Goal: Task Accomplishment & Management: Use online tool/utility

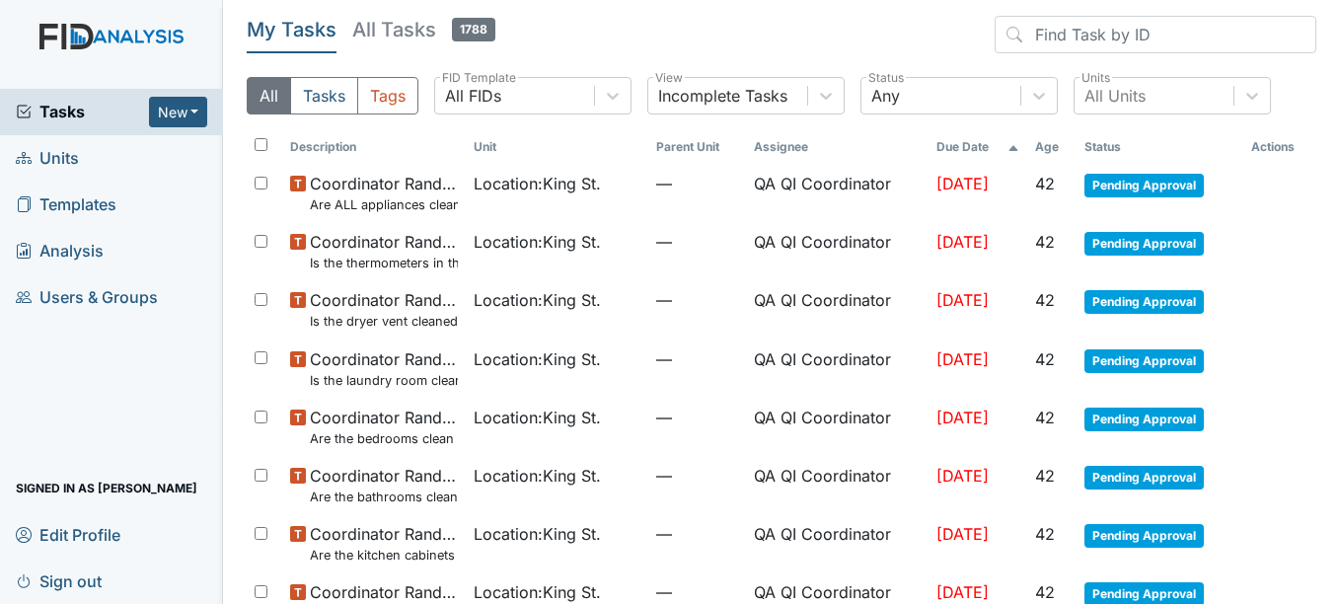
click at [72, 153] on span "Units" at bounding box center [47, 158] width 63 height 31
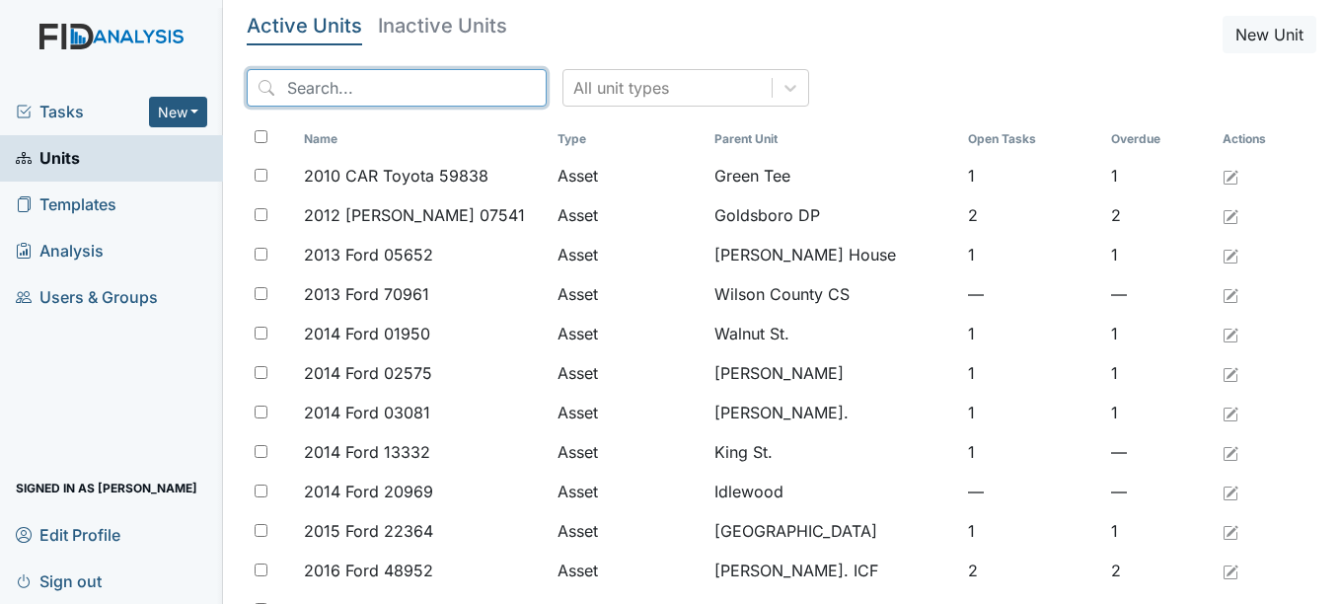
click at [365, 91] on input "search" at bounding box center [397, 87] width 300 height 37
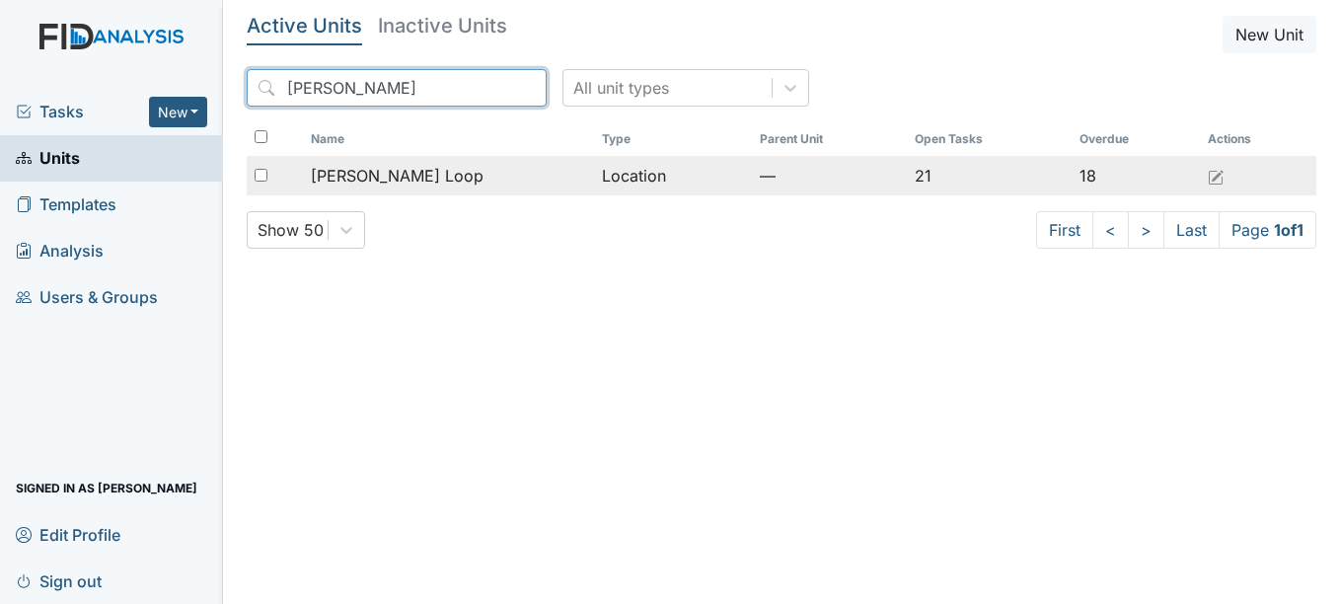
type input "mckeel"
click at [365, 174] on span "[PERSON_NAME] Loop" at bounding box center [397, 176] width 173 height 24
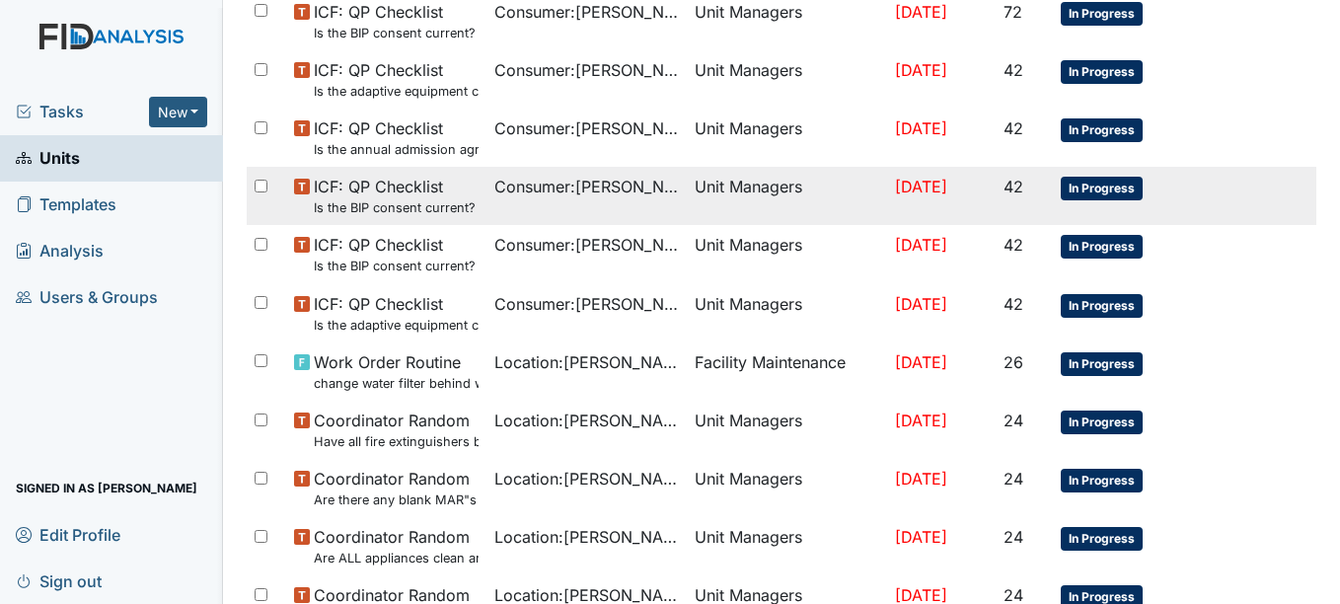
scroll to position [735, 0]
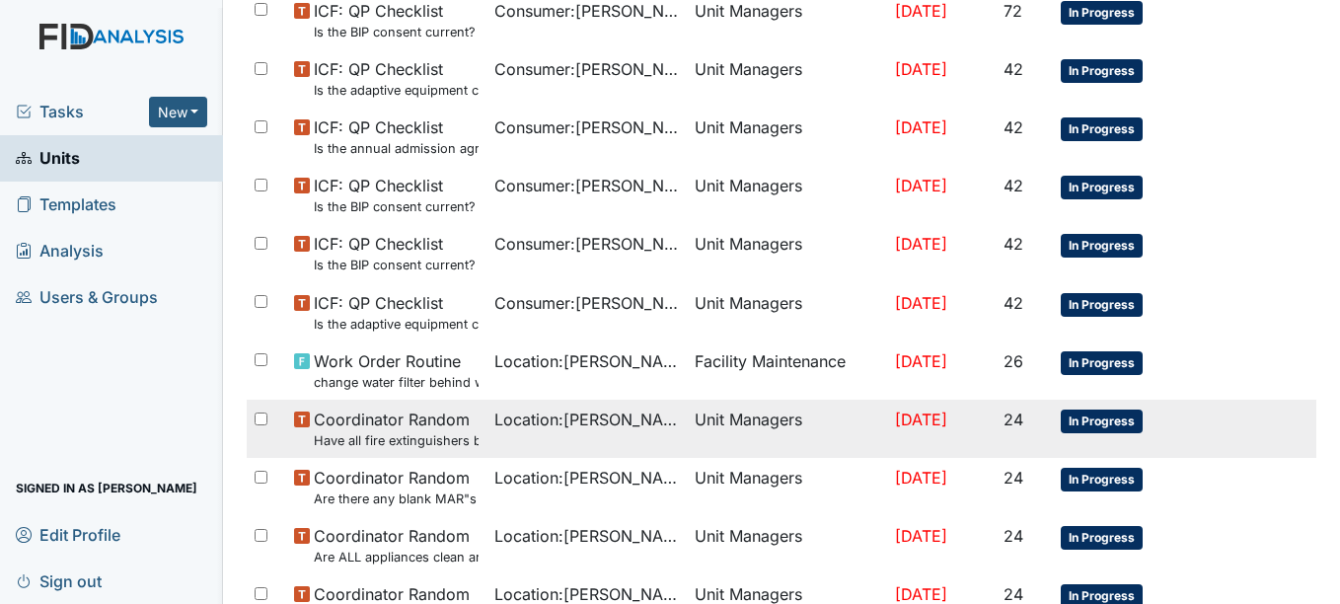
click at [505, 433] on td "Location : McKeel Loop" at bounding box center [587, 429] width 200 height 58
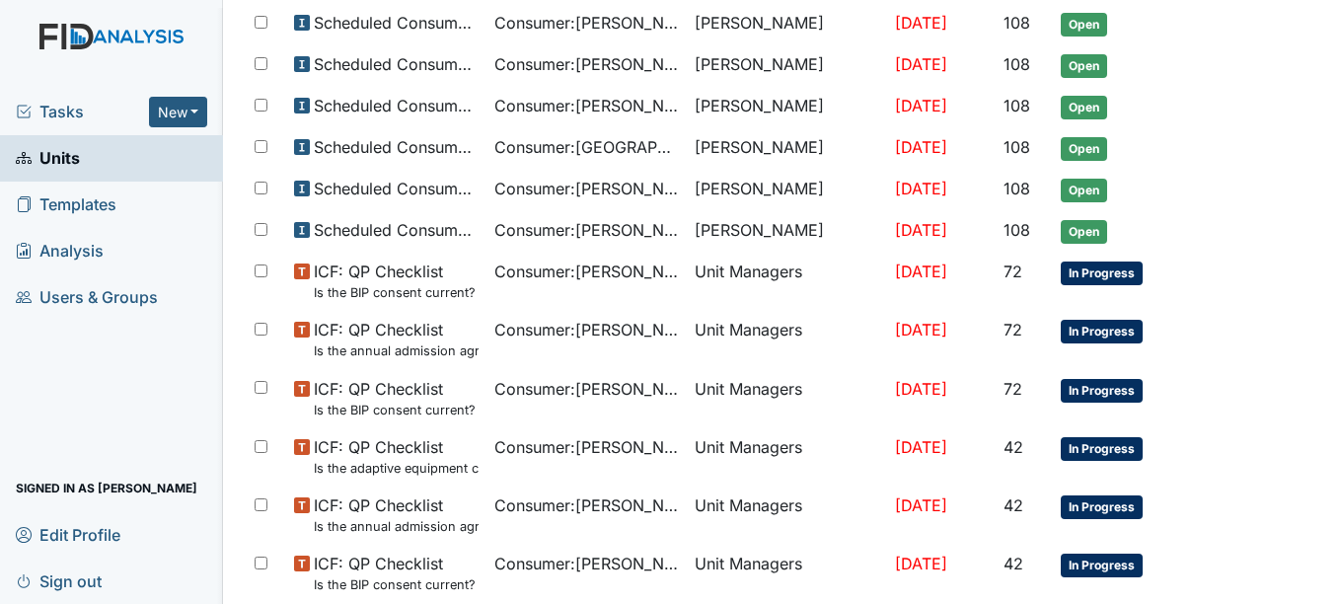
scroll to position [0, 0]
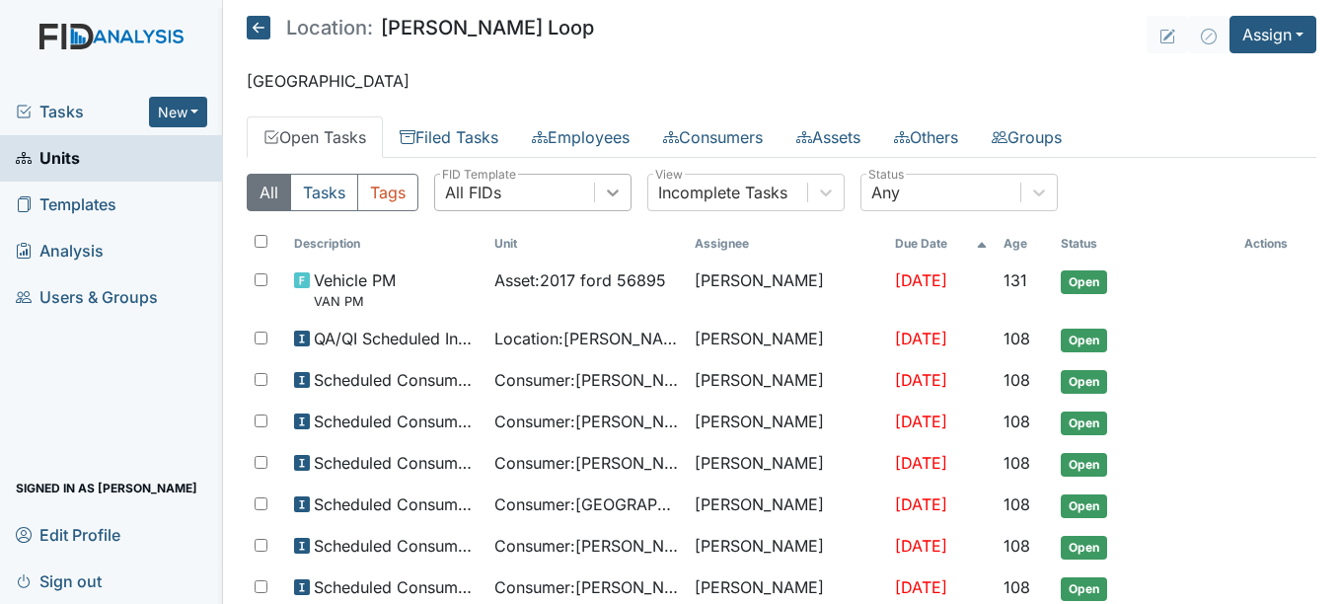
click at [609, 195] on icon at bounding box center [613, 193] width 20 height 20
click at [556, 196] on div "All FIDs" at bounding box center [514, 193] width 159 height 36
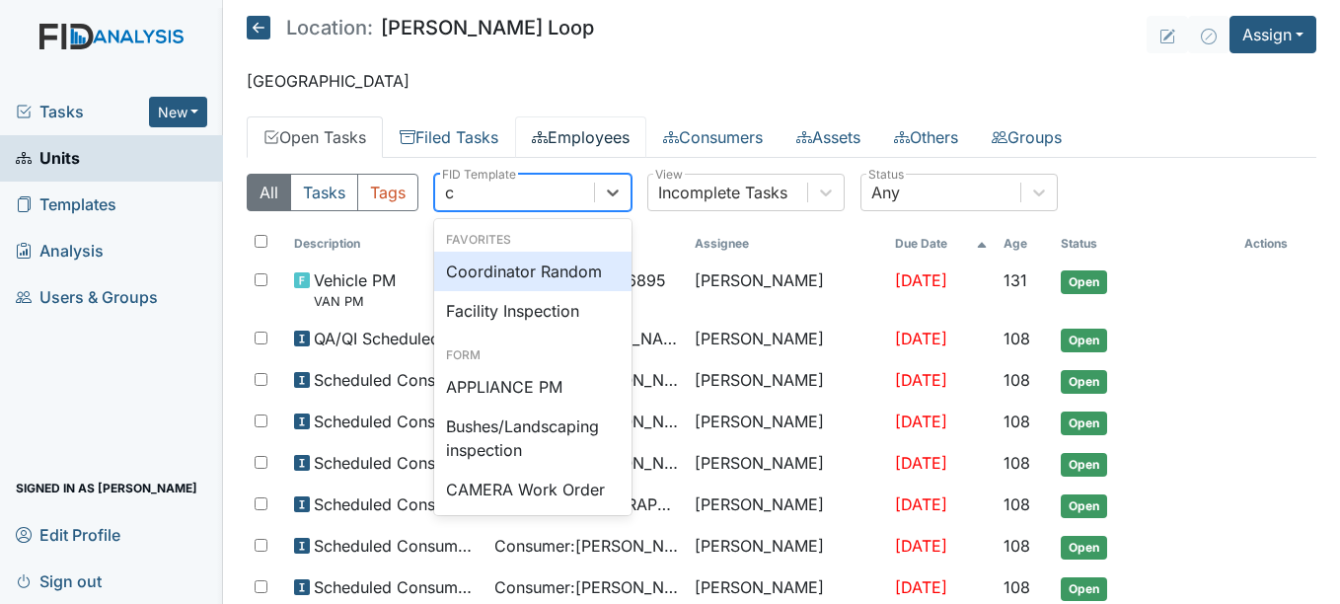
type input "co"
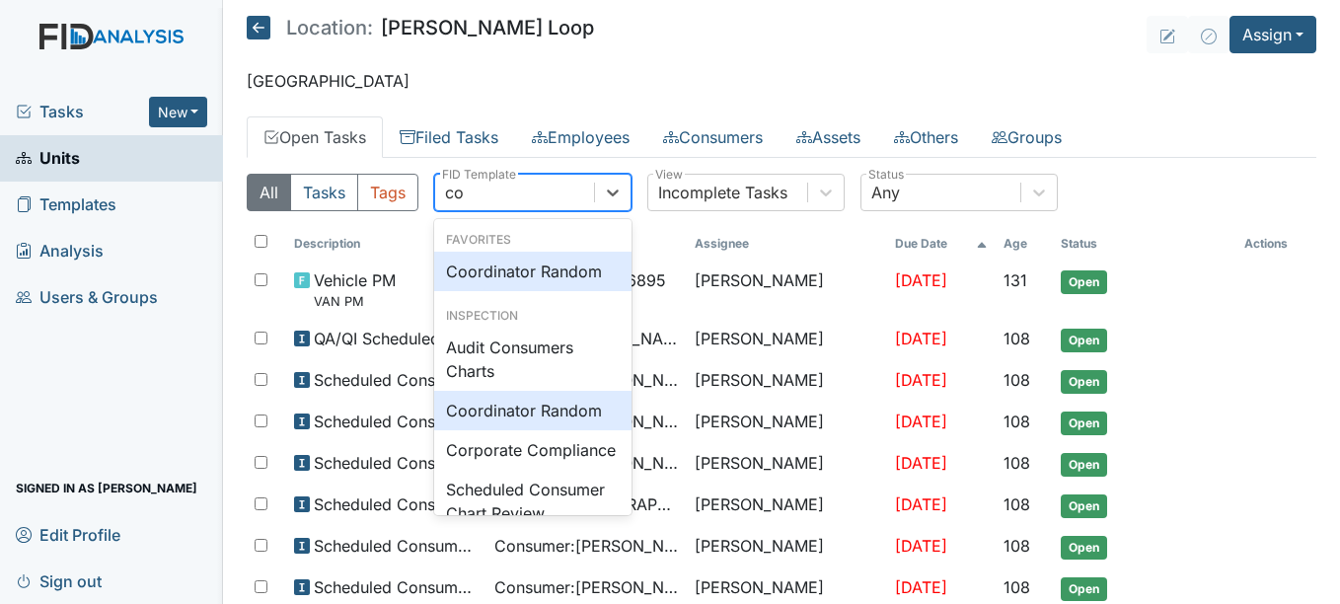
click at [566, 260] on div "Coordinator Random" at bounding box center [532, 271] width 197 height 39
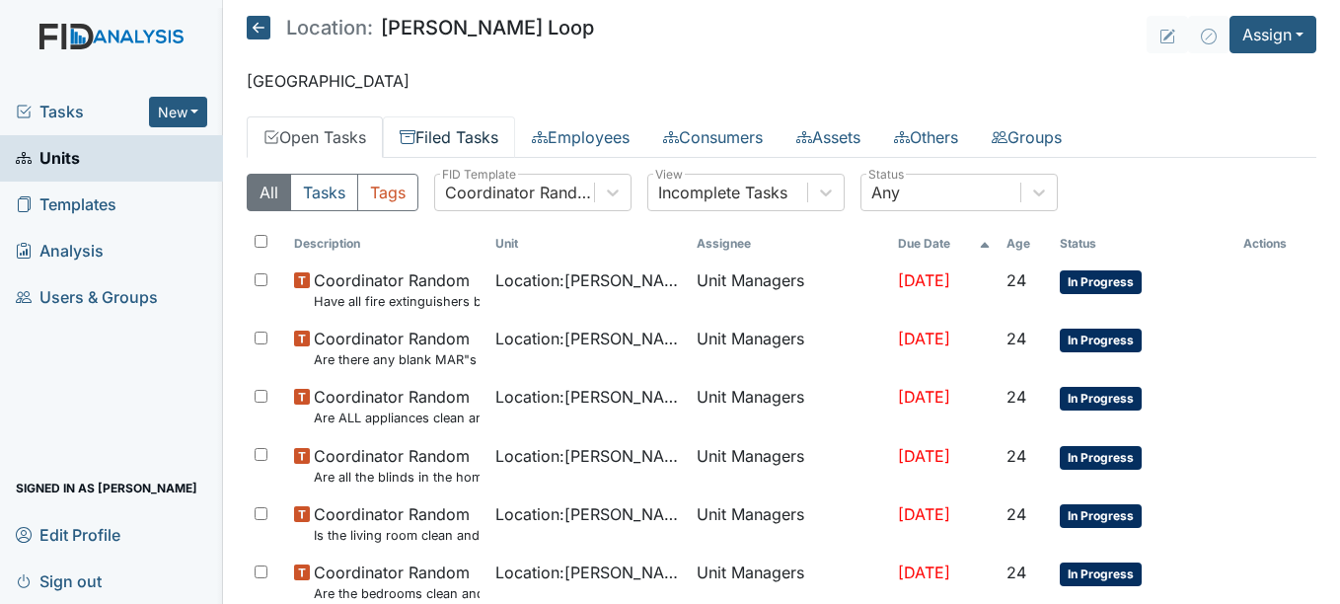
click at [478, 147] on link "Filed Tasks" at bounding box center [449, 136] width 132 height 41
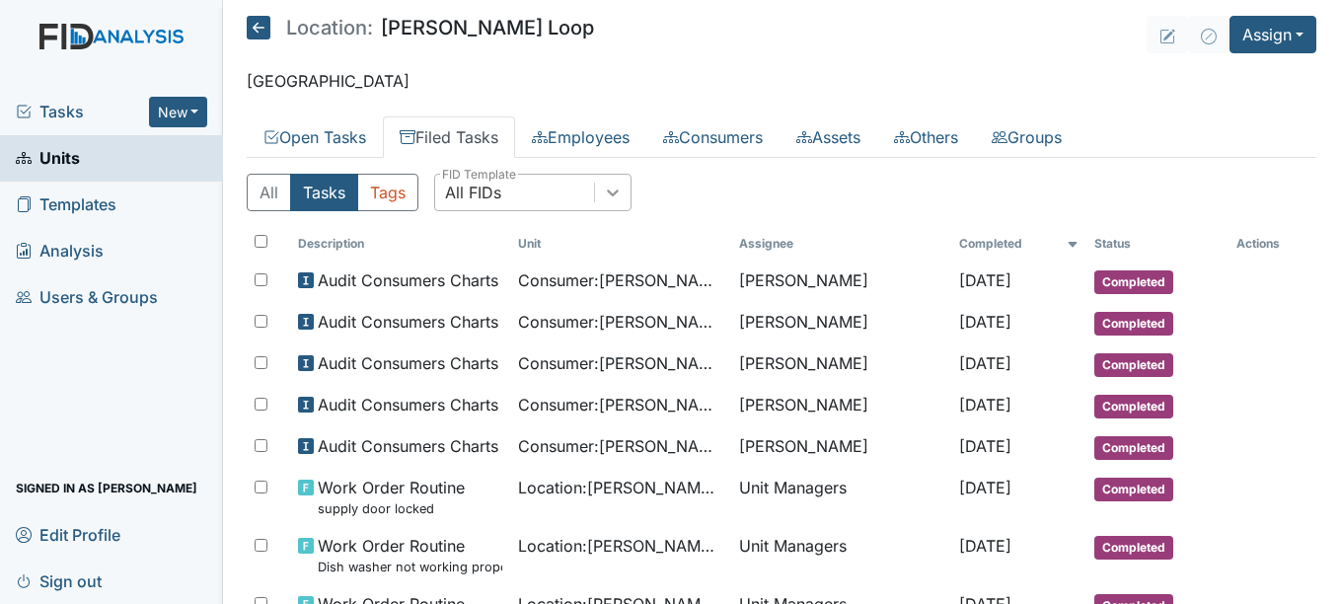
click at [619, 198] on icon at bounding box center [613, 193] width 20 height 20
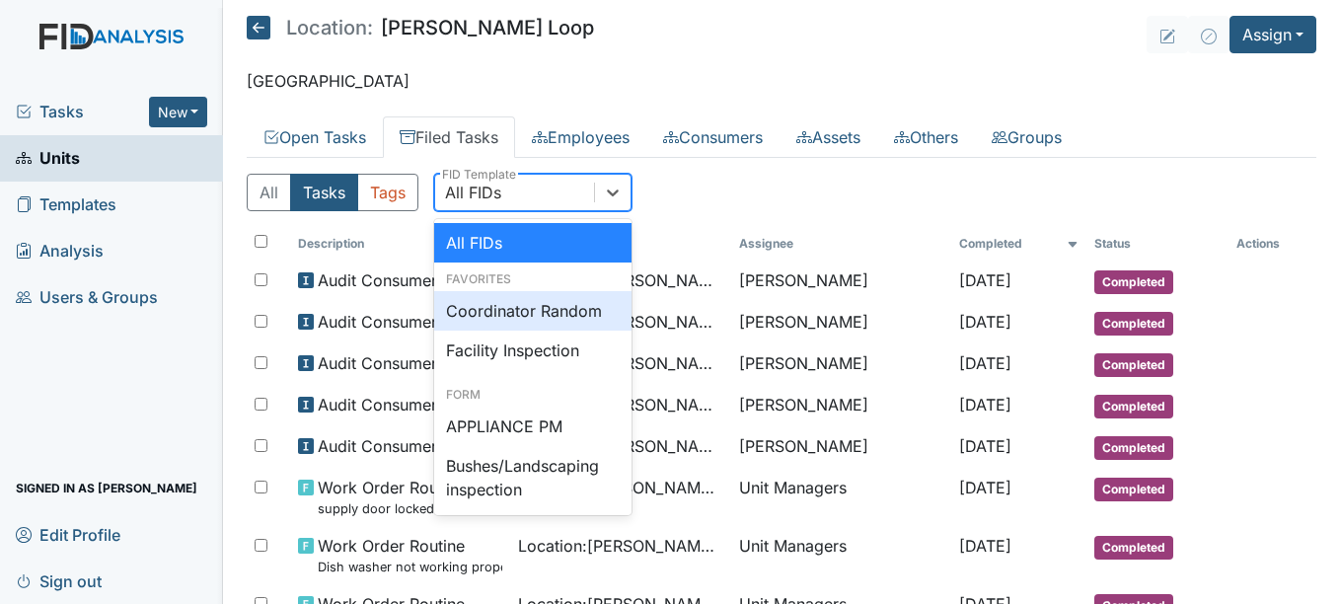
click at [565, 310] on div "Coordinator Random" at bounding box center [532, 310] width 197 height 39
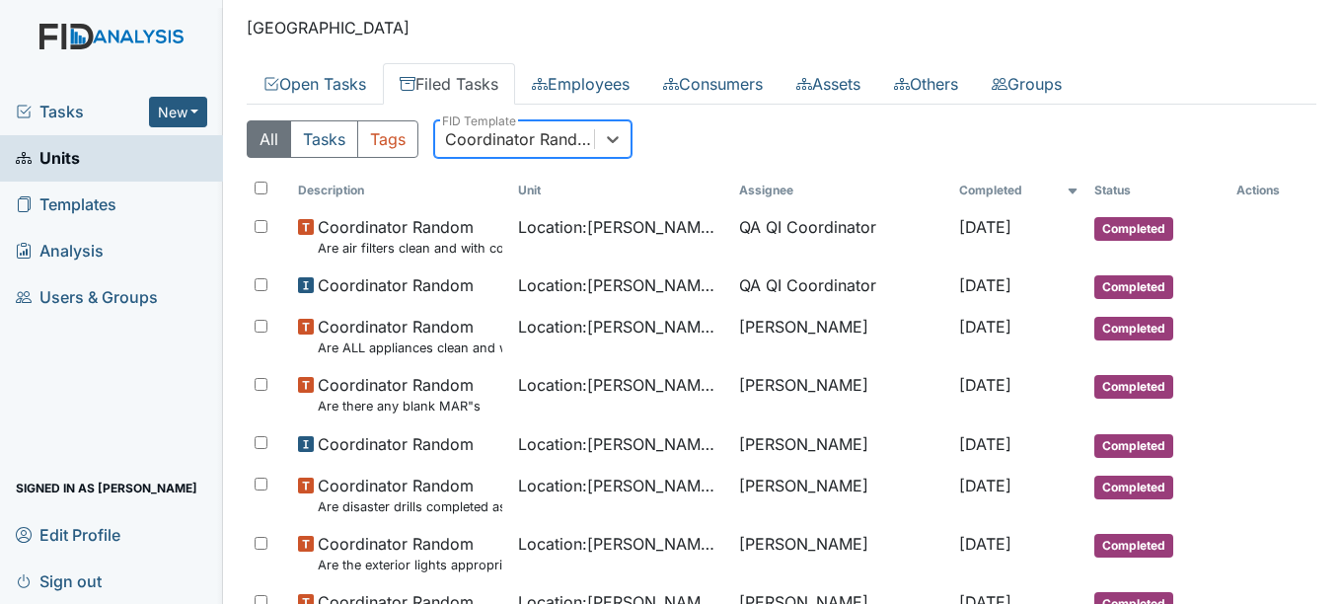
scroll to position [55, 0]
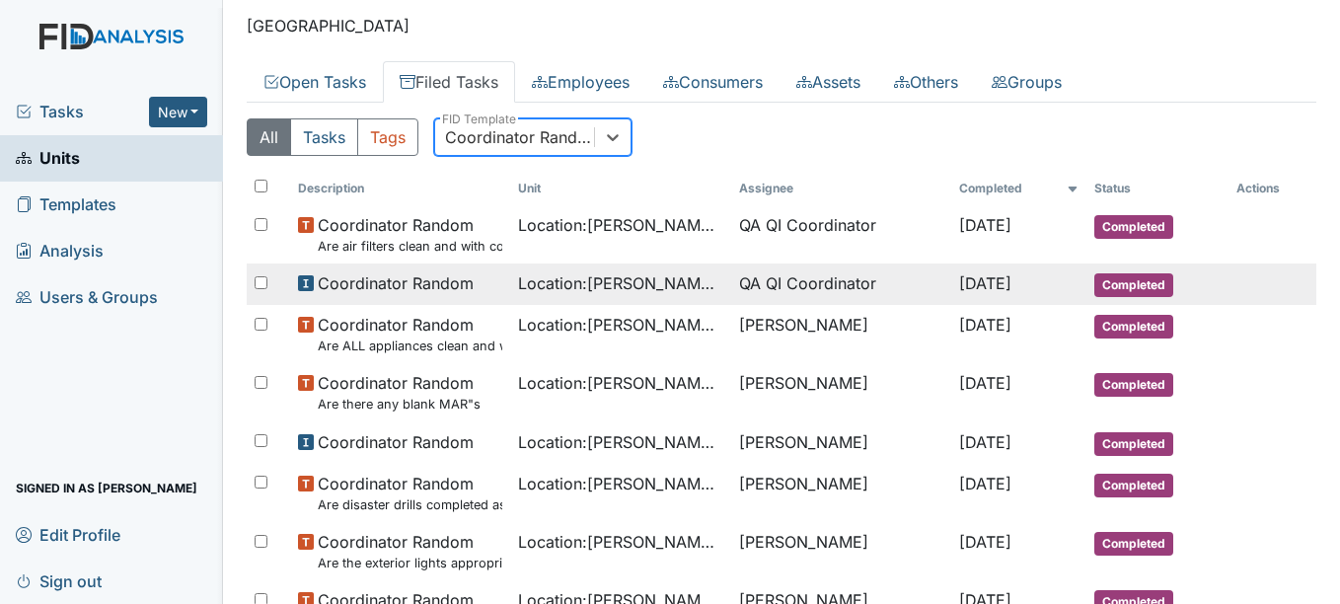
click at [582, 295] on span "Location : McKeel Loop" at bounding box center [620, 283] width 205 height 24
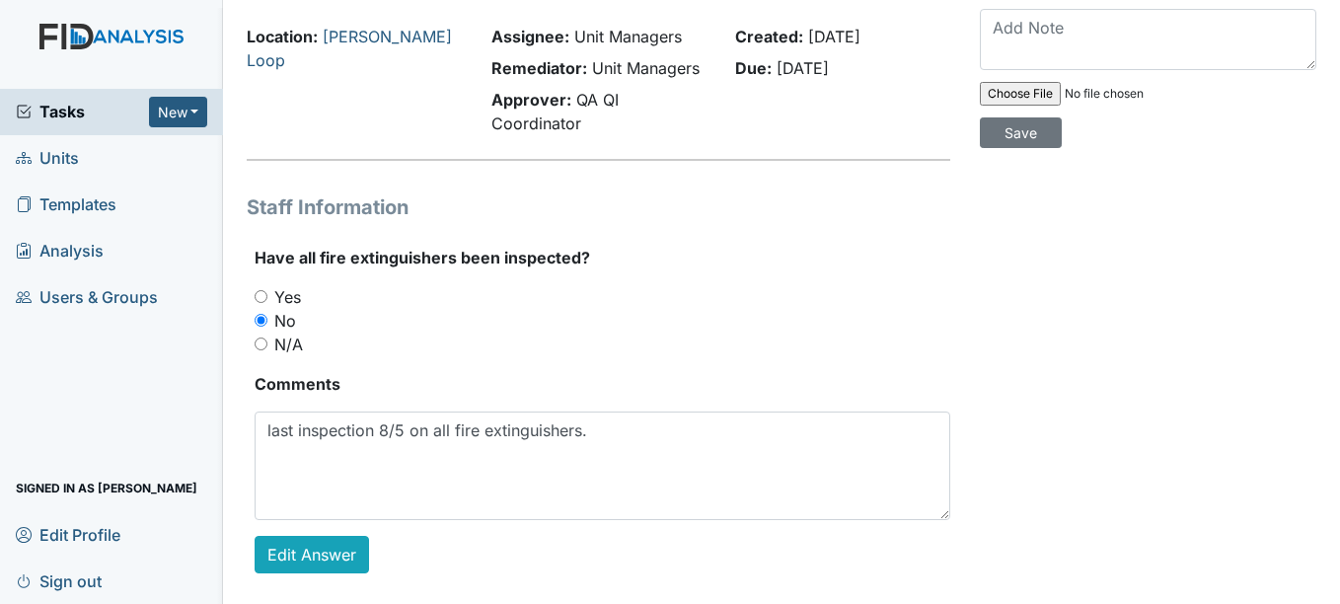
scroll to position [160, 0]
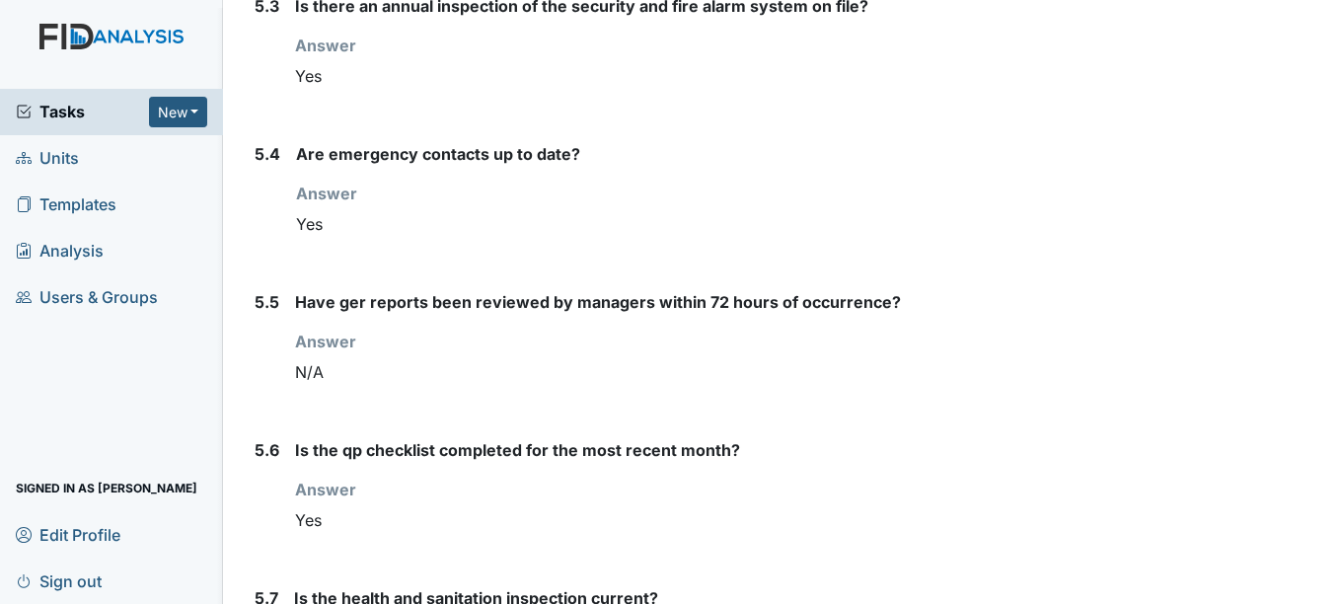
scroll to position [8721, 0]
click at [842, 227] on div "Answer You must select one of the below options. Yes" at bounding box center [622, 213] width 653 height 61
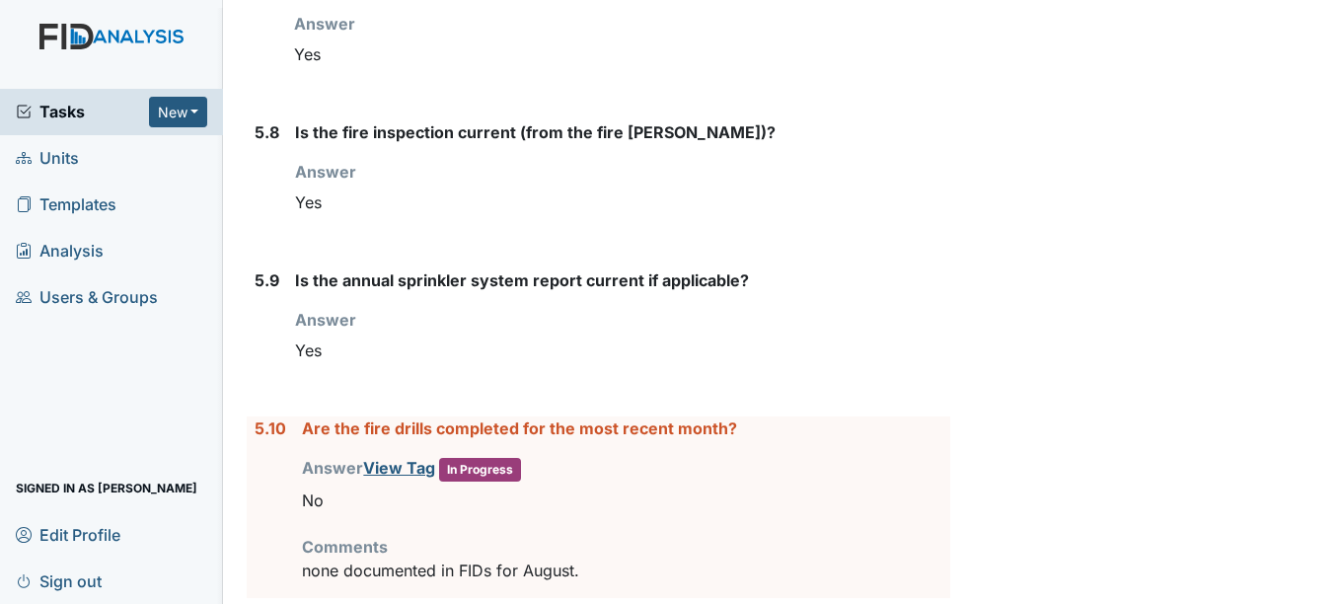
scroll to position [9400, 0]
